Goal: Task Accomplishment & Management: Use online tool/utility

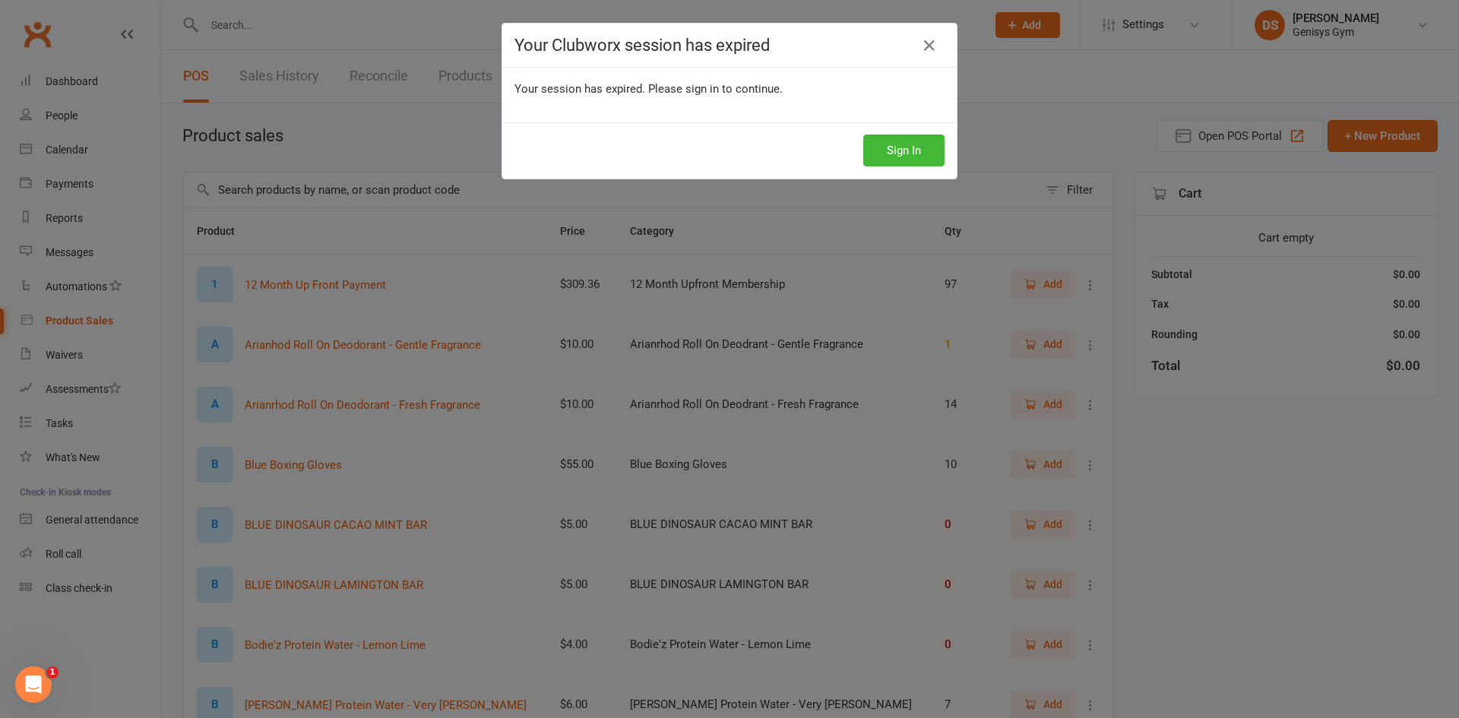
click at [874, 144] on button "Sign In" at bounding box center [903, 150] width 81 height 32
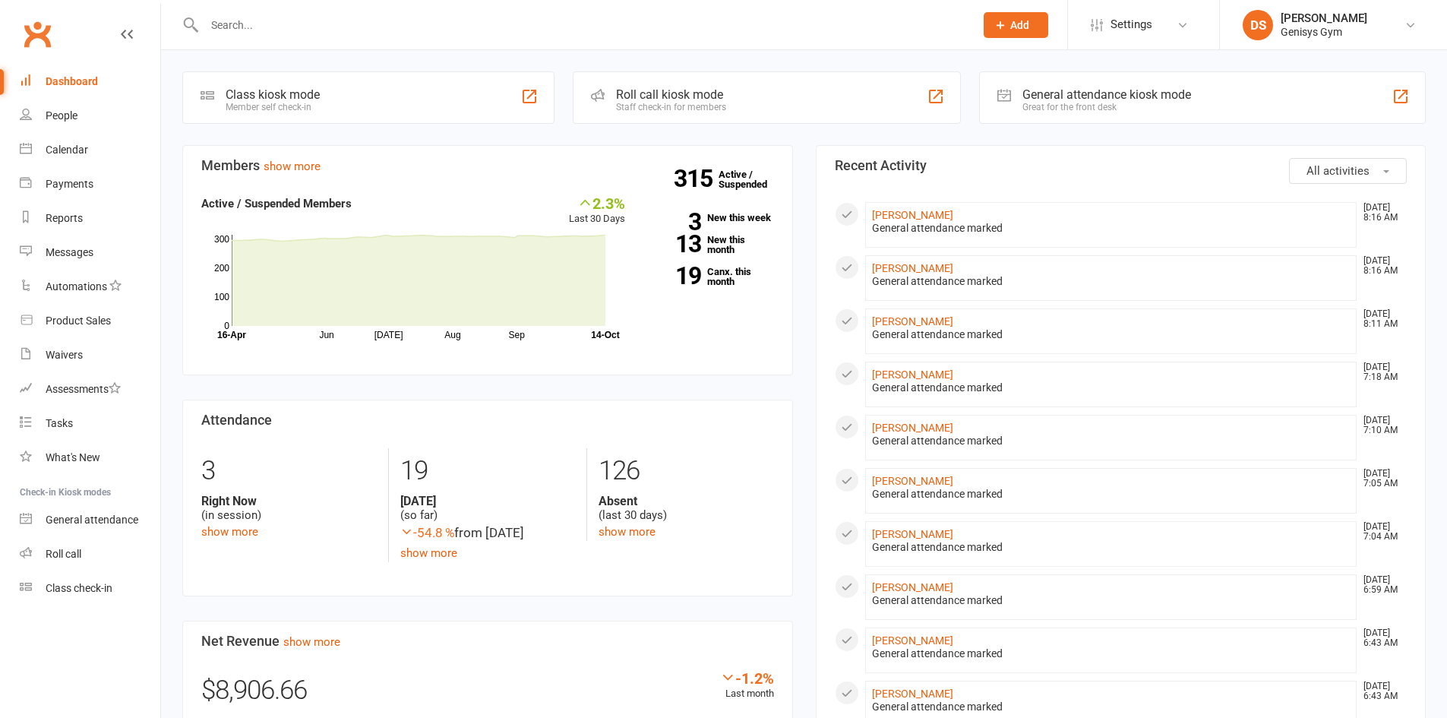
click at [634, 20] on input "text" at bounding box center [582, 24] width 764 height 21
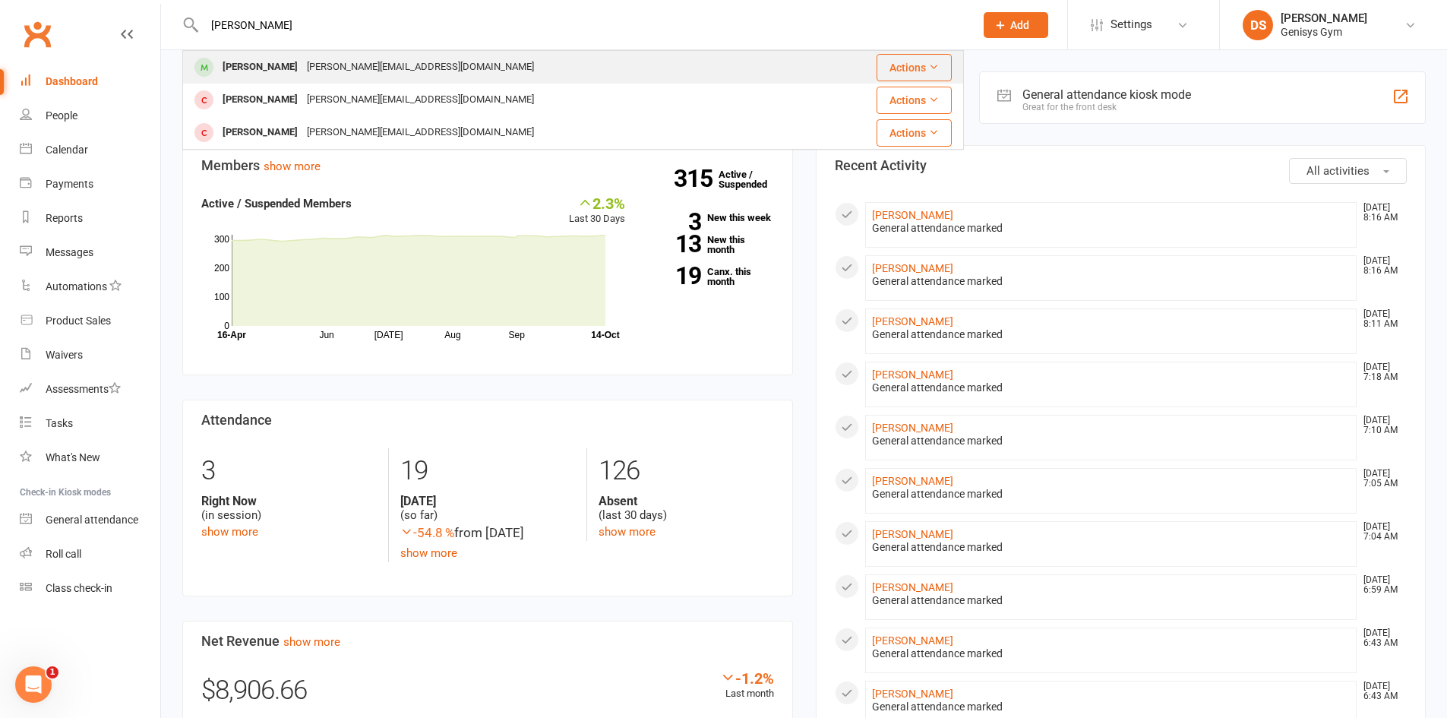
type input "rita"
click at [281, 58] on div "Rita Andrews" at bounding box center [260, 67] width 84 height 22
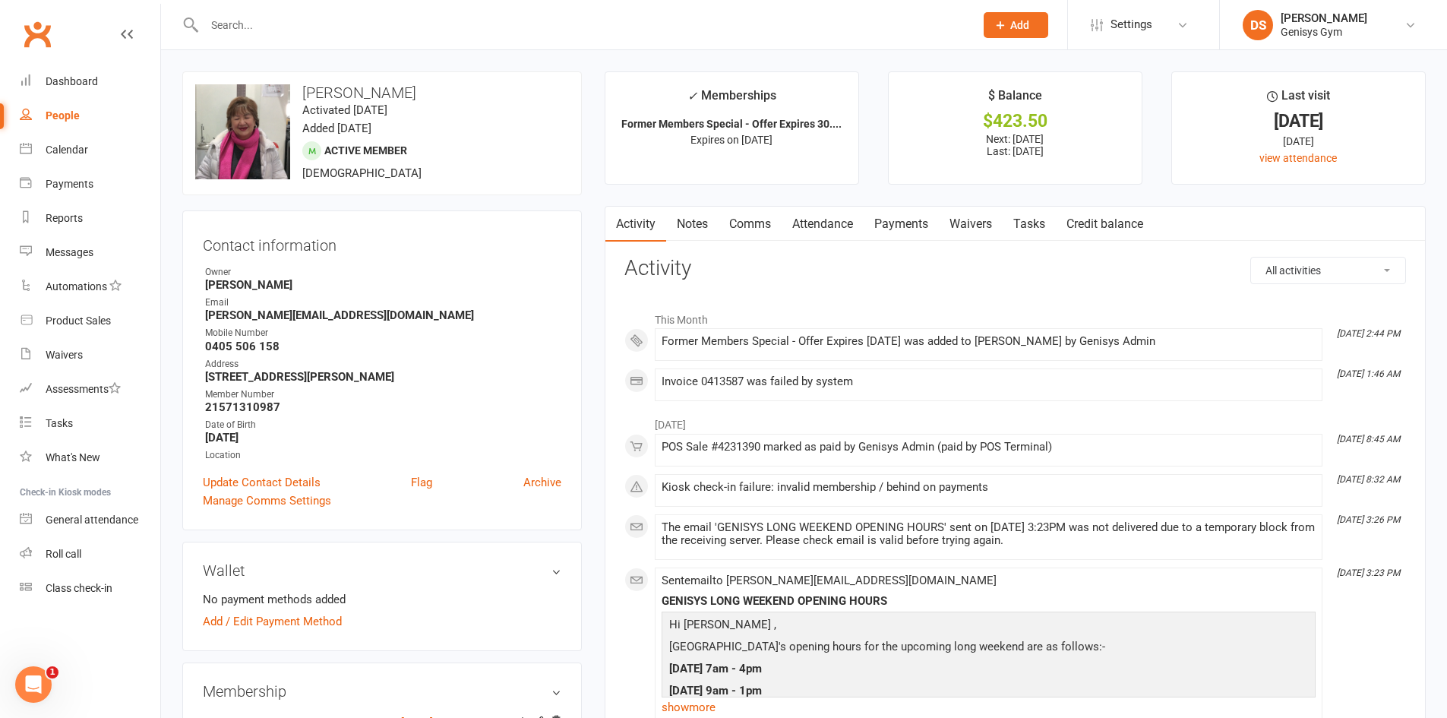
click at [884, 214] on link "Payments" at bounding box center [901, 224] width 75 height 35
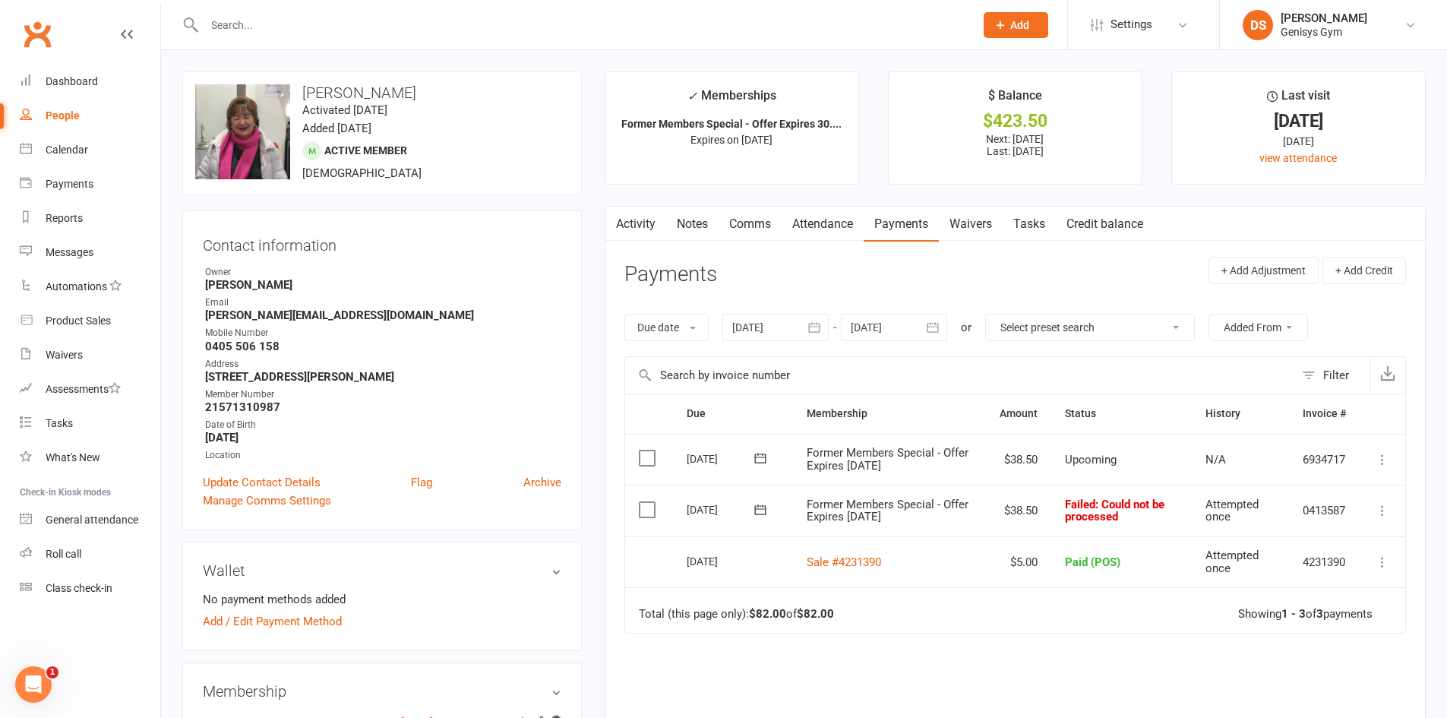
click at [371, 27] on input "text" at bounding box center [582, 24] width 764 height 21
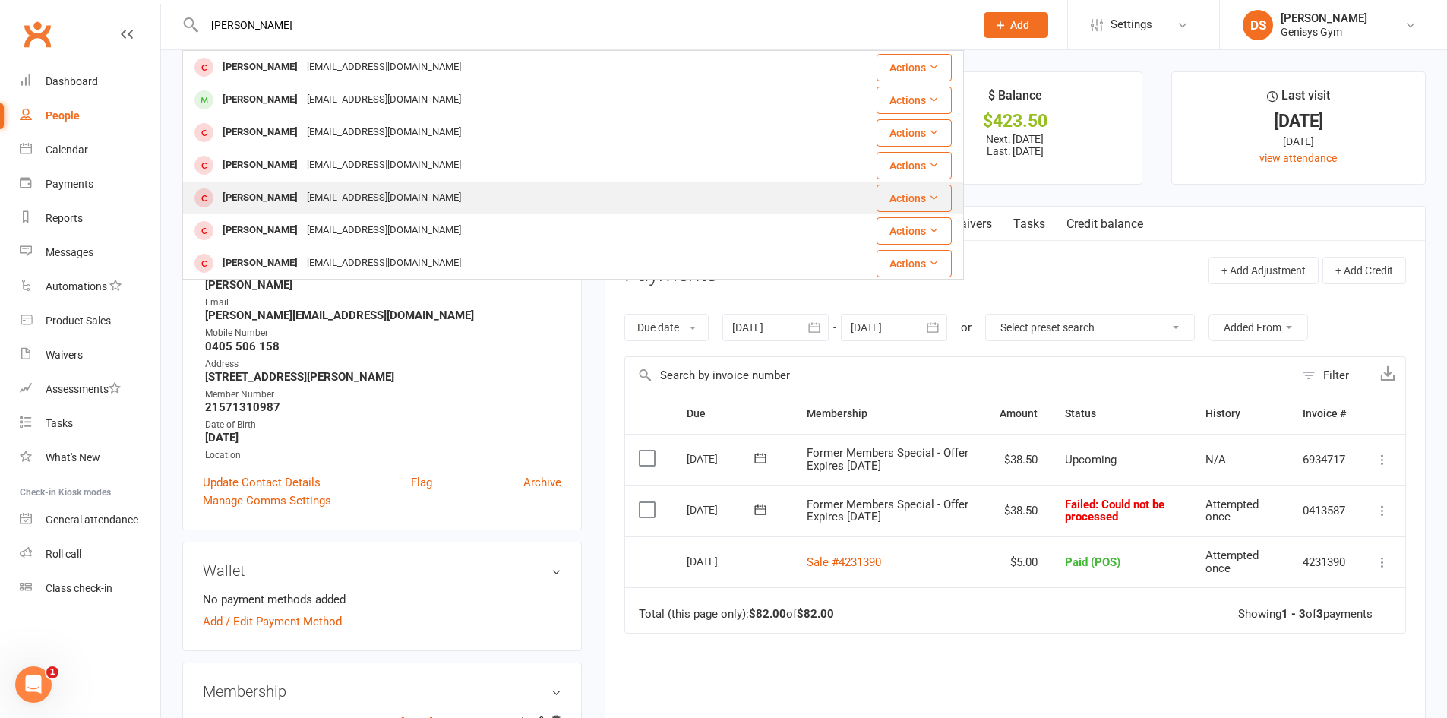
type input "cameron h"
click at [308, 194] on div "jsutanto100@hotmail.com" at bounding box center [383, 198] width 163 height 22
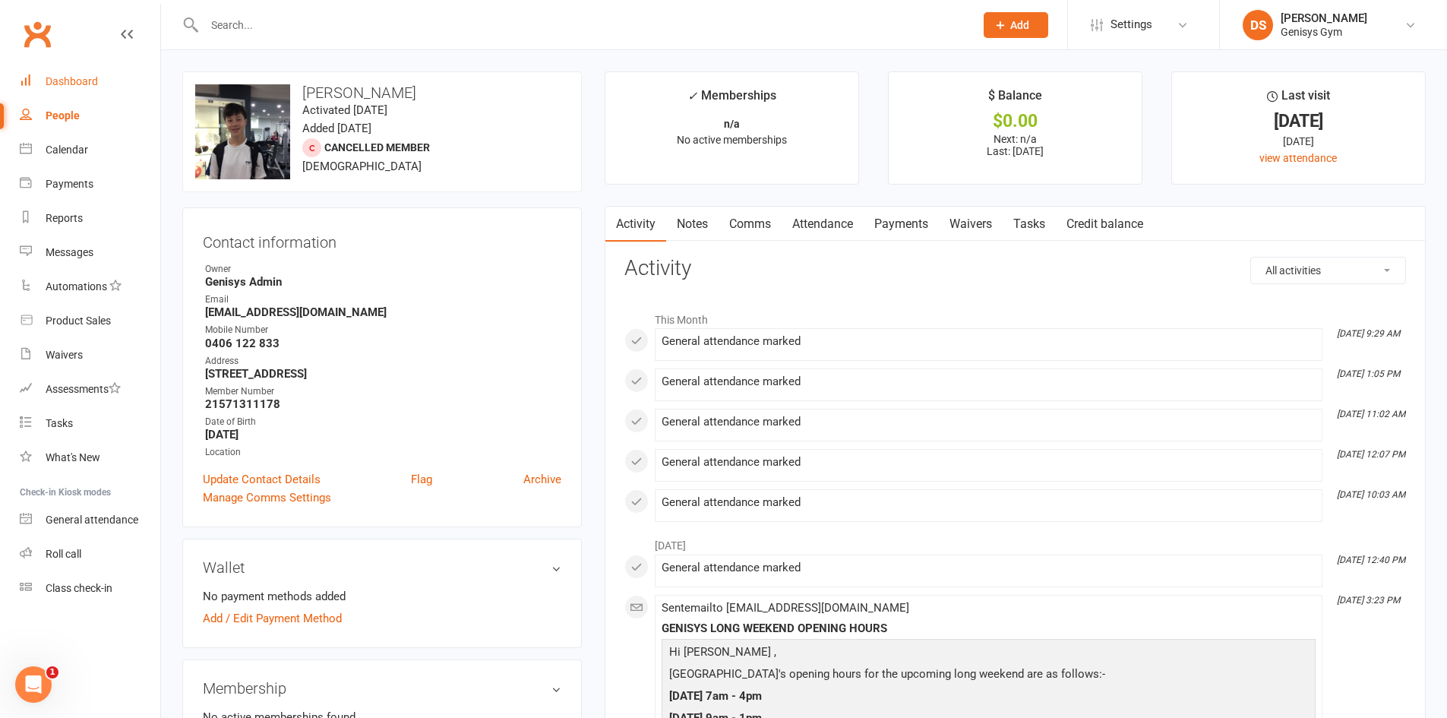
click at [95, 89] on link "Dashboard" at bounding box center [90, 82] width 141 height 34
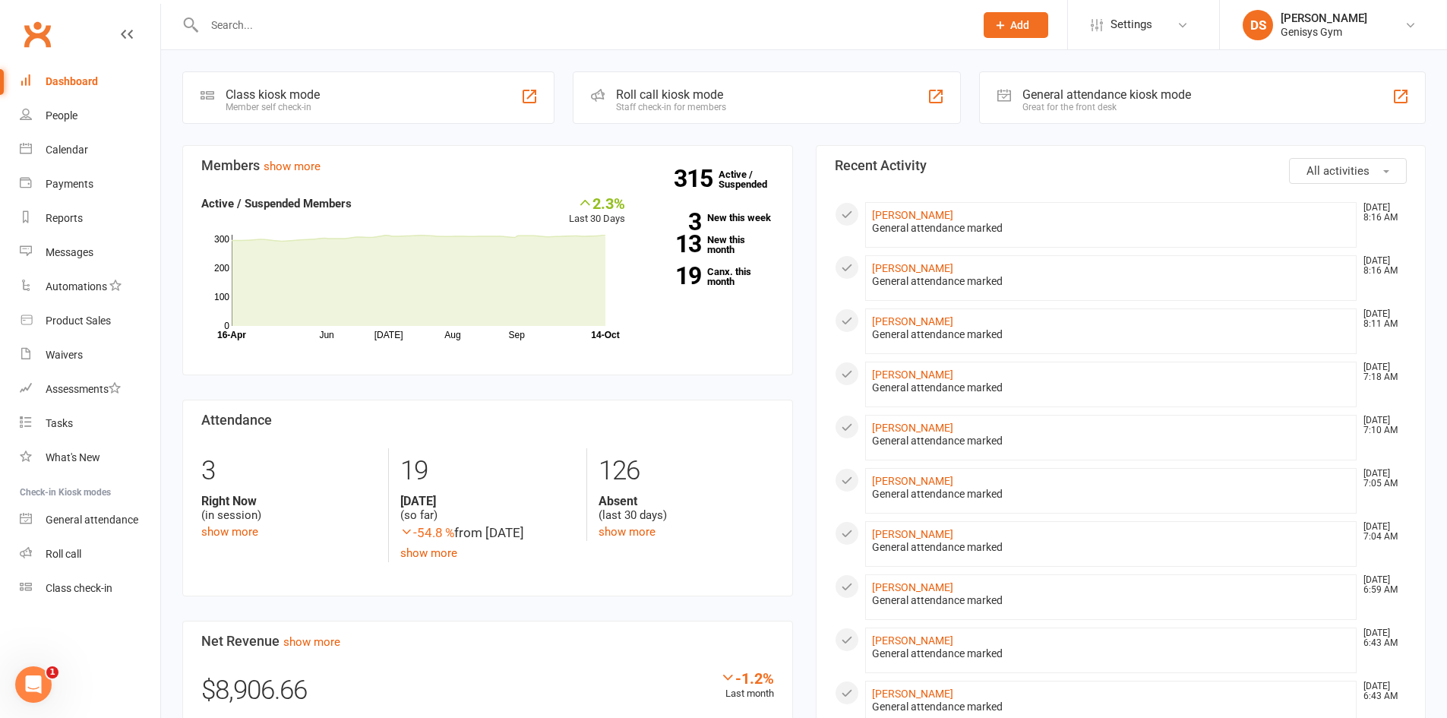
click at [289, 40] on div at bounding box center [573, 24] width 782 height 49
click at [270, 21] on input "text" at bounding box center [582, 24] width 764 height 21
click at [409, 115] on div "Class kiosk mode Member self check-in" at bounding box center [368, 97] width 372 height 52
type input "k"
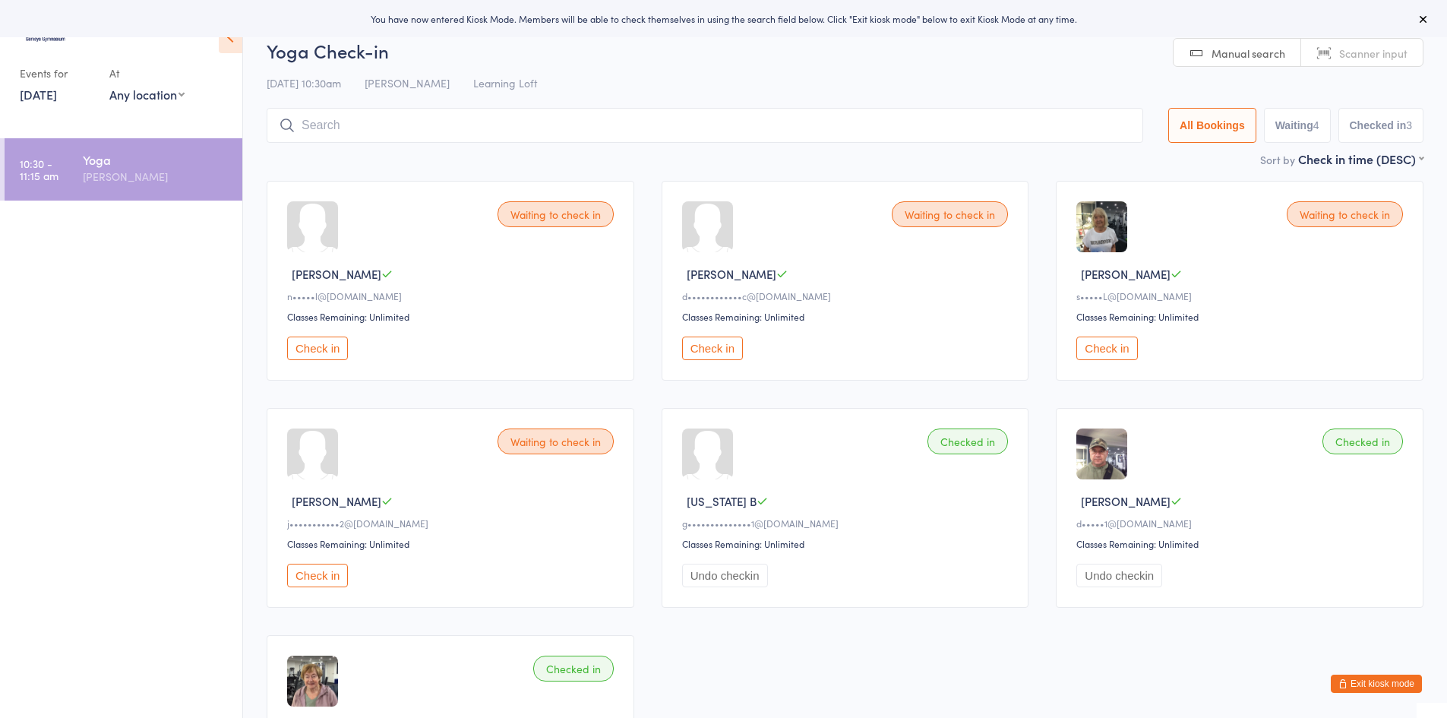
click at [1417, 22] on button at bounding box center [1423, 19] width 18 height 18
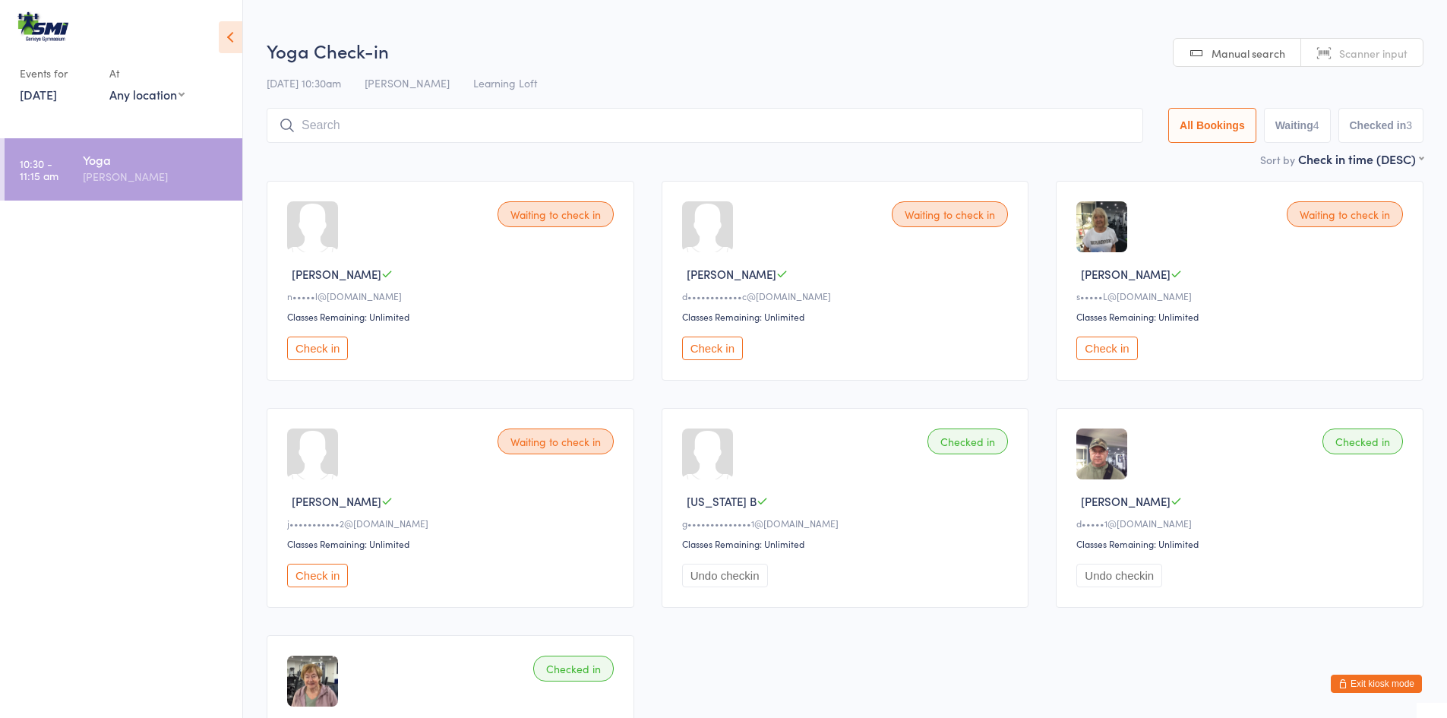
click at [1431, 11] on html "You have now entered Kiosk Mode. Members will be able to check themselves in us…" at bounding box center [723, 359] width 1447 height 718
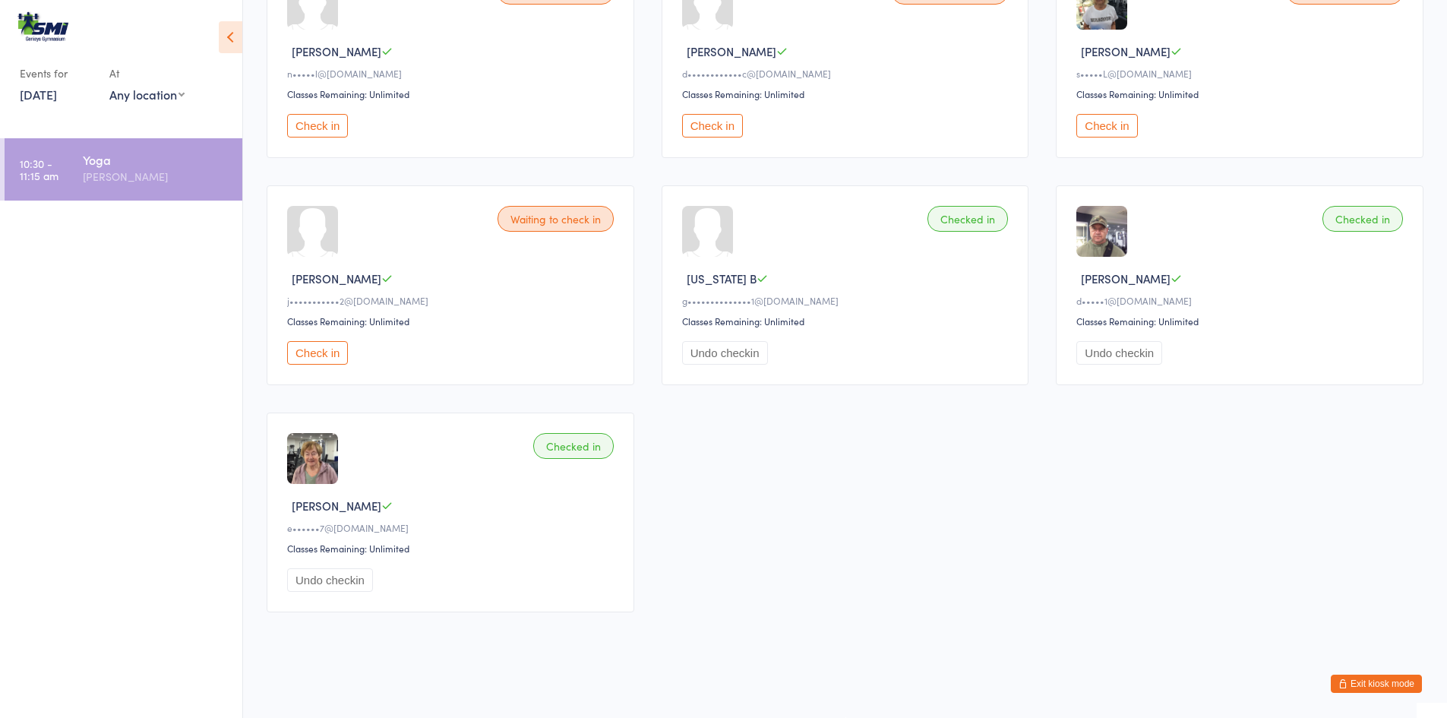
click at [1413, 684] on button "Exit kiosk mode" at bounding box center [1376, 684] width 91 height 18
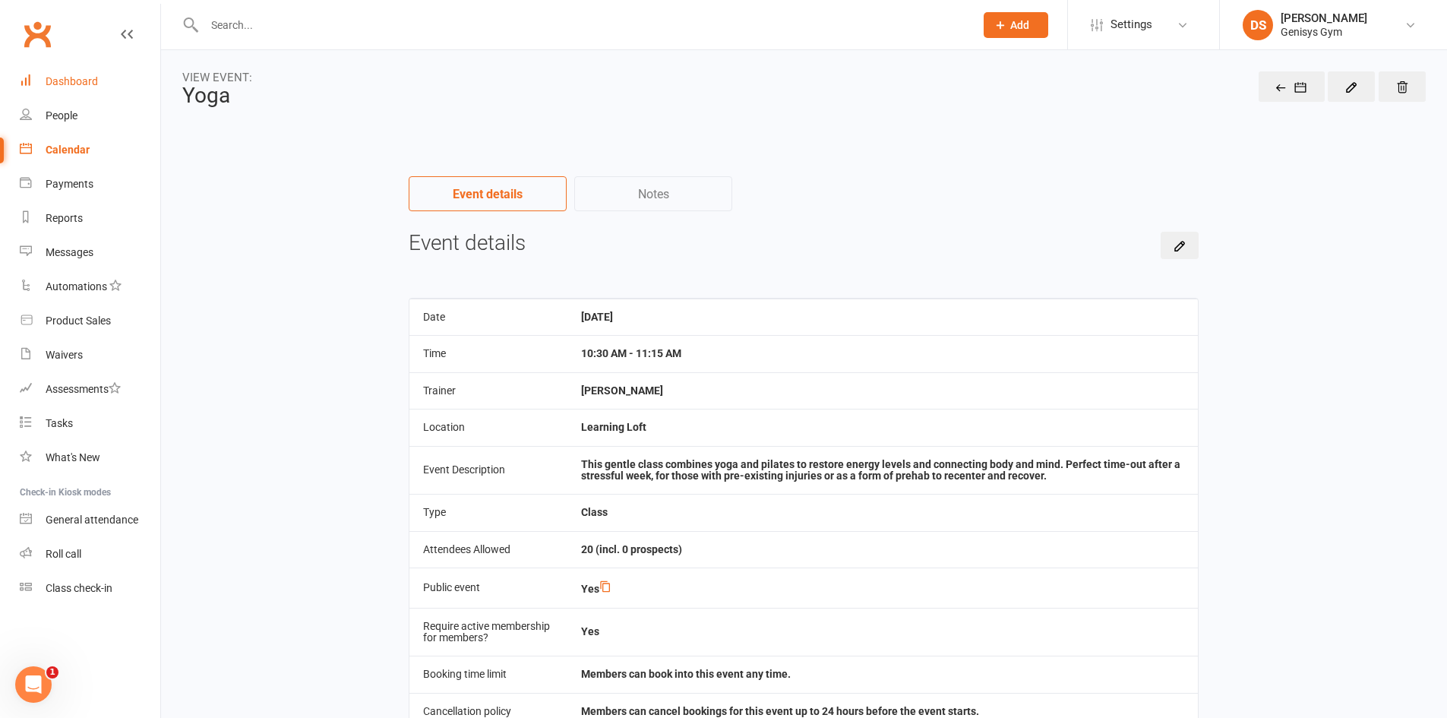
click at [45, 87] on link "Dashboard" at bounding box center [90, 82] width 141 height 34
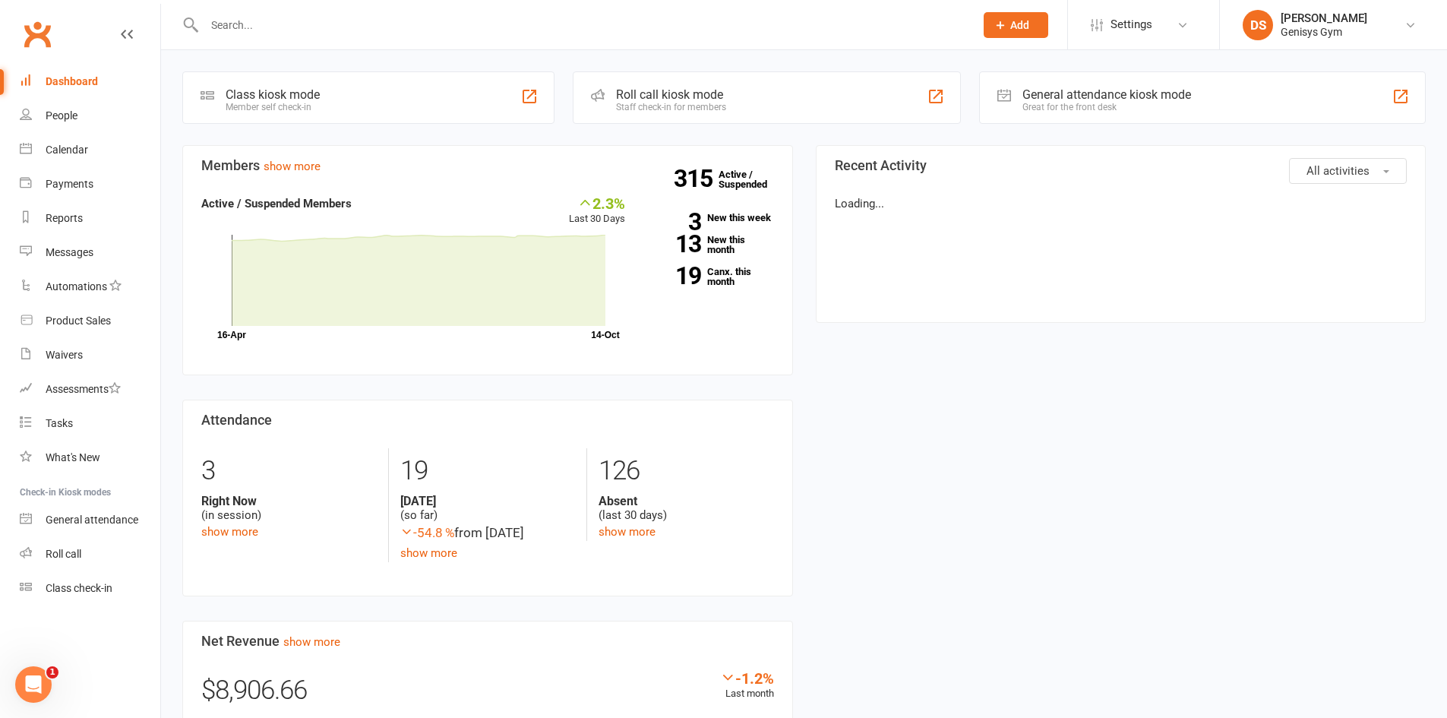
click at [270, 21] on input "text" at bounding box center [582, 24] width 764 height 21
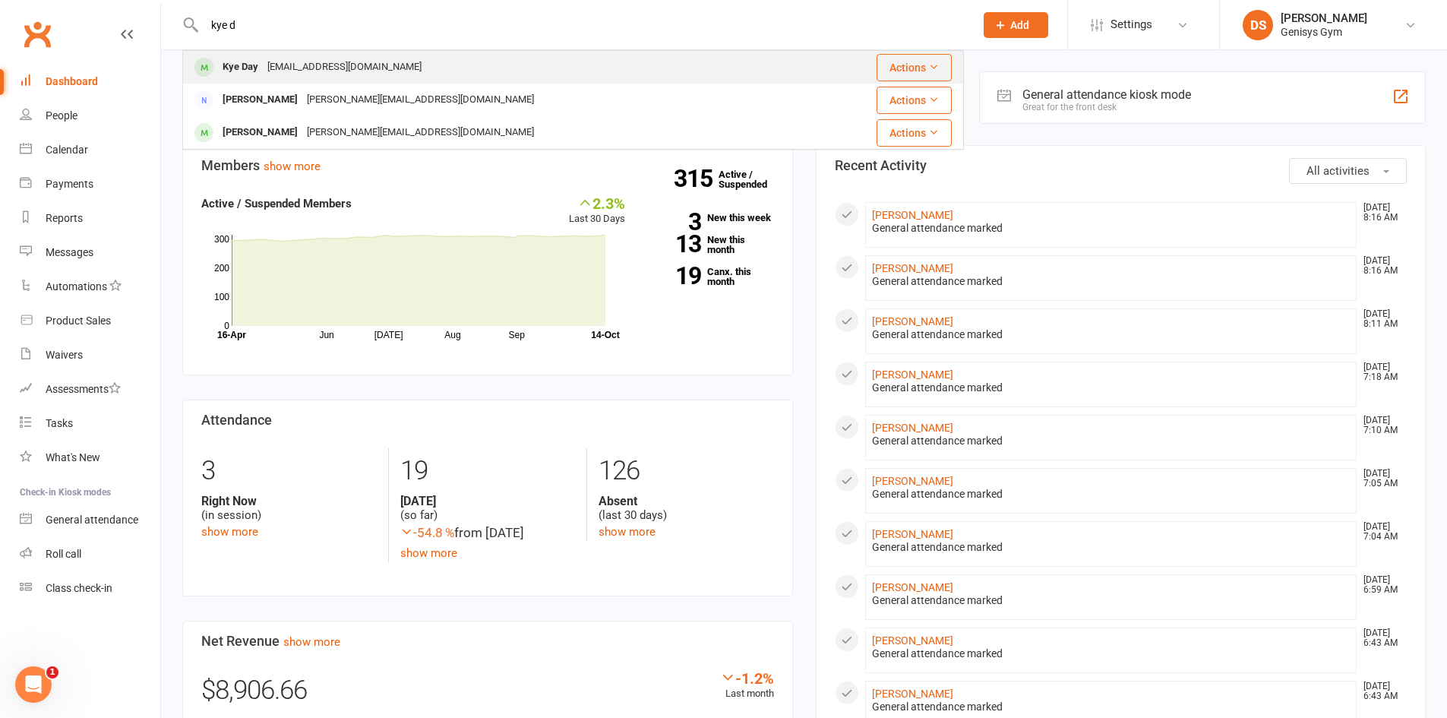
type input "kye d"
click at [289, 58] on div "kyeday06@gmail.com" at bounding box center [344, 67] width 163 height 22
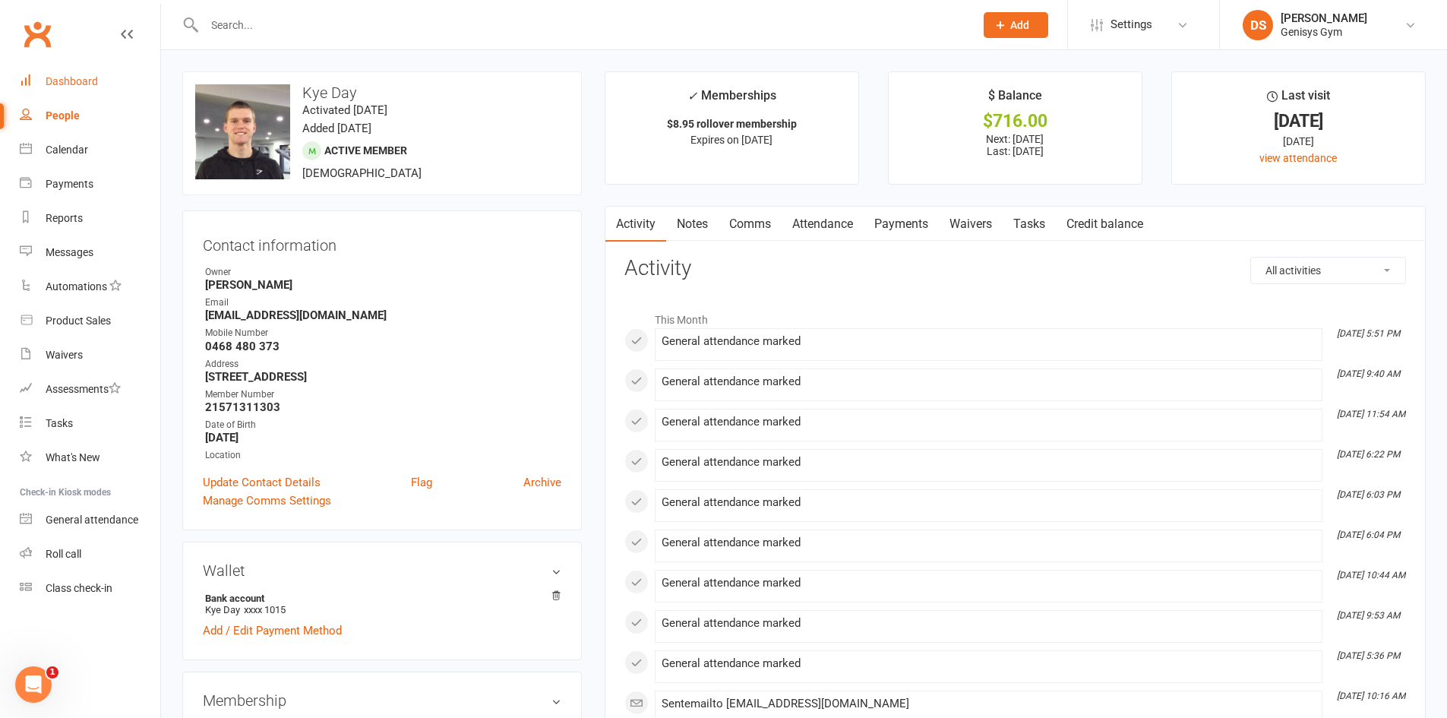
click at [67, 77] on div "Dashboard" at bounding box center [72, 81] width 52 height 12
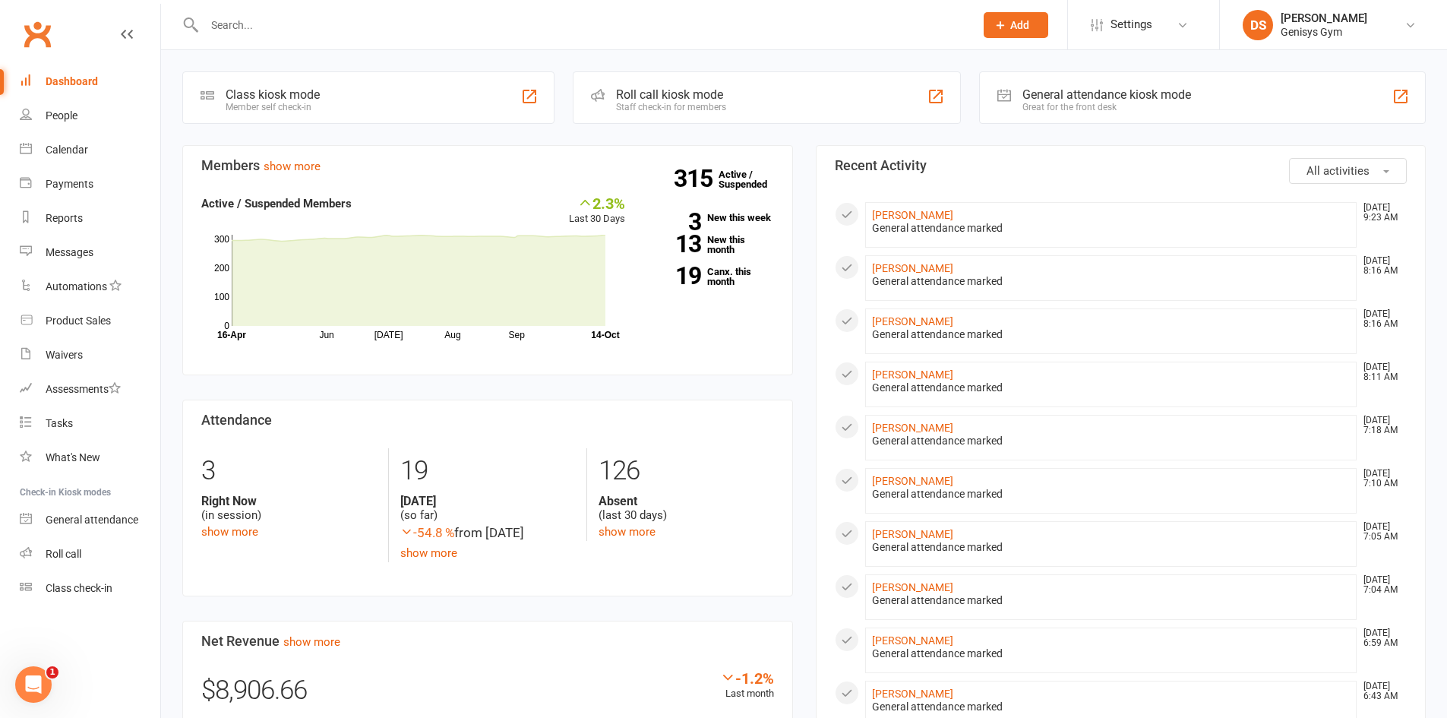
click at [1416, 98] on div "General attendance kiosk mode Great for the front desk" at bounding box center [1202, 97] width 447 height 52
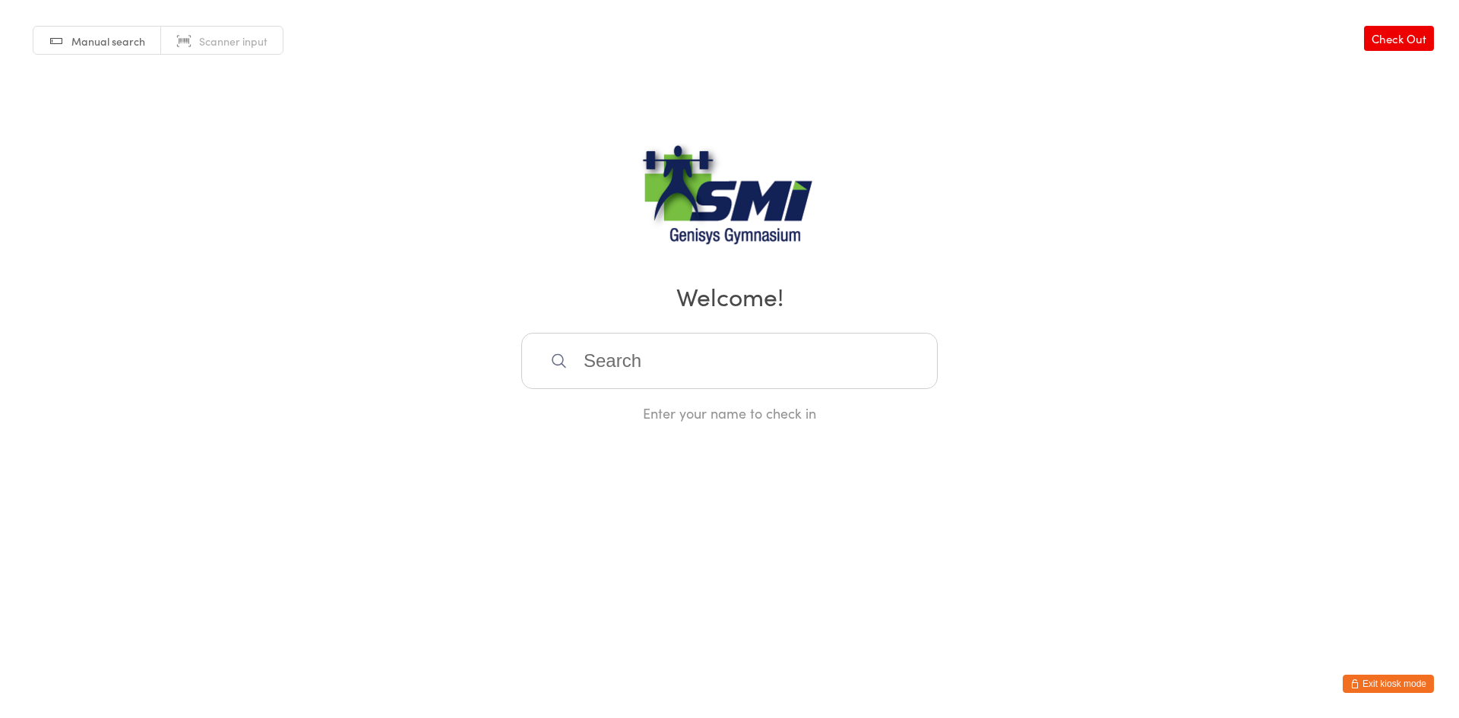
click at [676, 365] on input "search" at bounding box center [729, 361] width 416 height 56
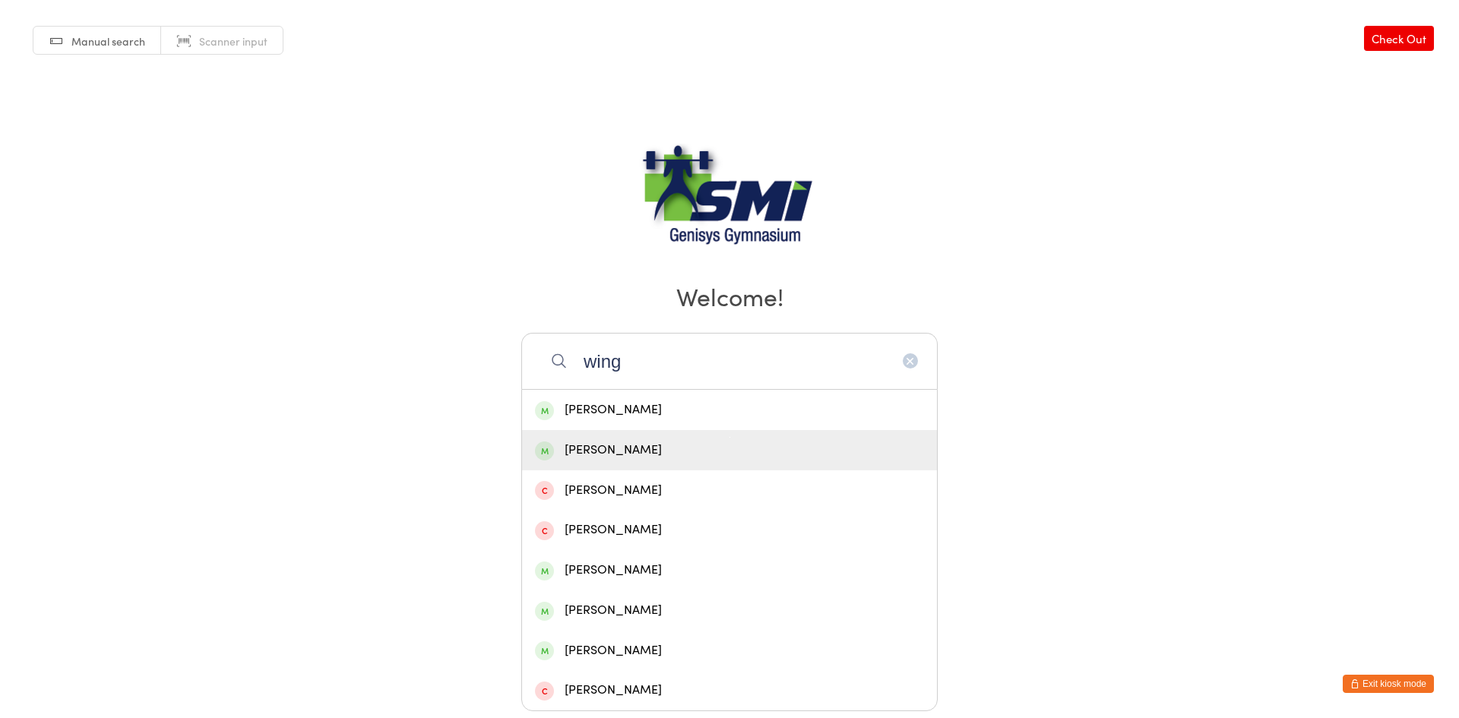
type input "wing"
click at [548, 447] on span at bounding box center [544, 450] width 19 height 19
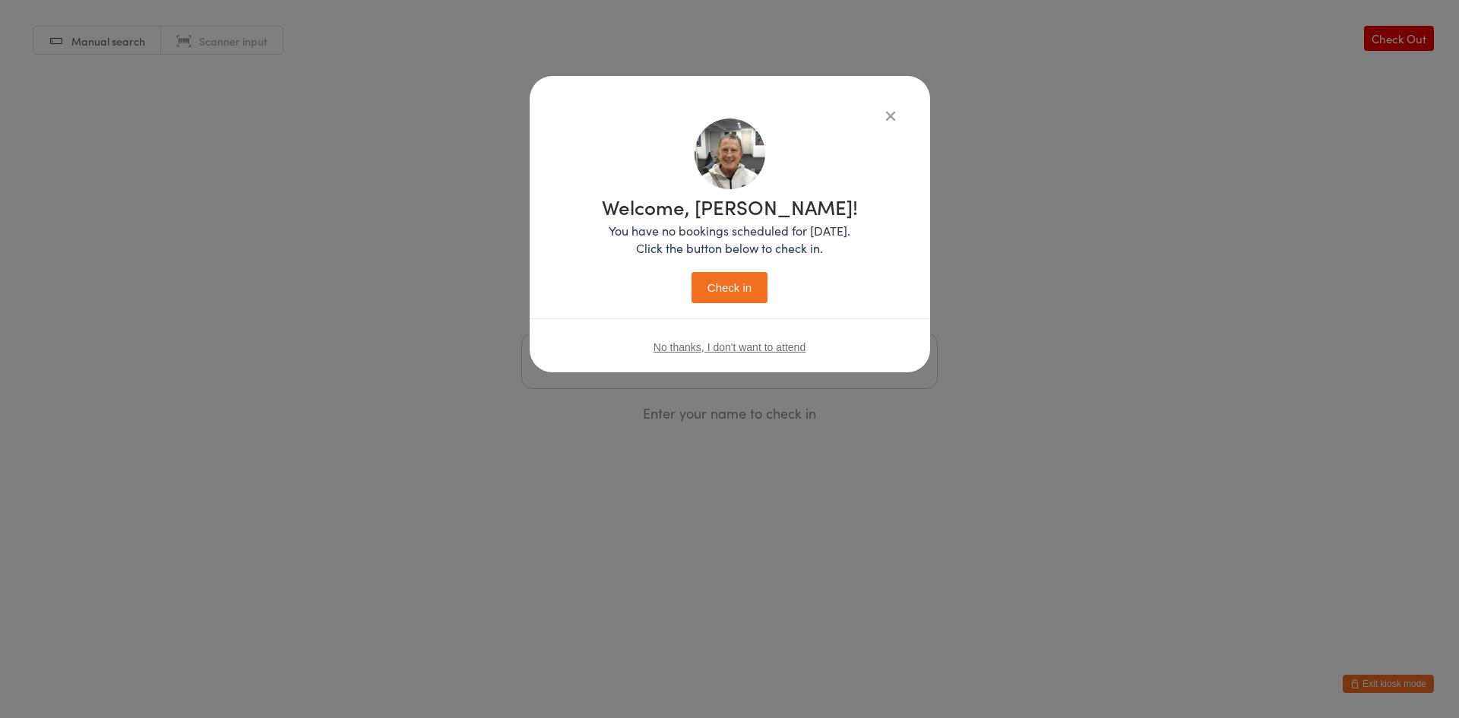
click at [743, 282] on button "Check in" at bounding box center [729, 287] width 76 height 31
